Goal: Information Seeking & Learning: Find specific page/section

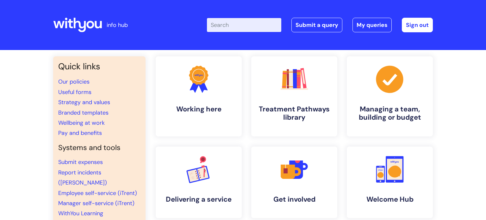
click at [240, 27] on input "Enter your search term here..." at bounding box center [244, 25] width 74 height 14
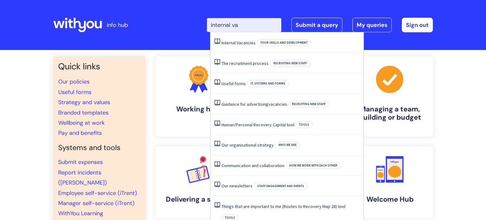
type input "internal vac"
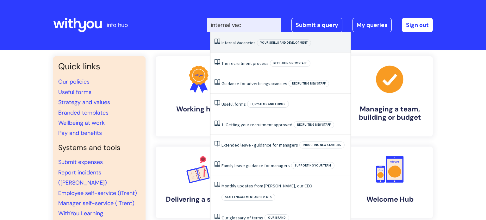
click at [223, 47] on li "Internal Vacancies Your skills and development" at bounding box center [281, 42] width 140 height 21
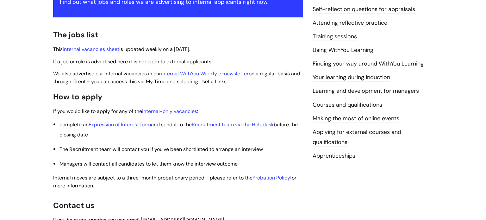
scroll to position [144, 0]
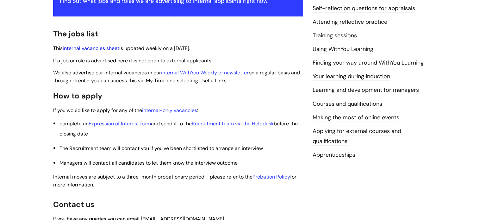
click at [102, 51] on link "internal vacancies sheet" at bounding box center [91, 48] width 57 height 7
